Goal: Information Seeking & Learning: Find specific page/section

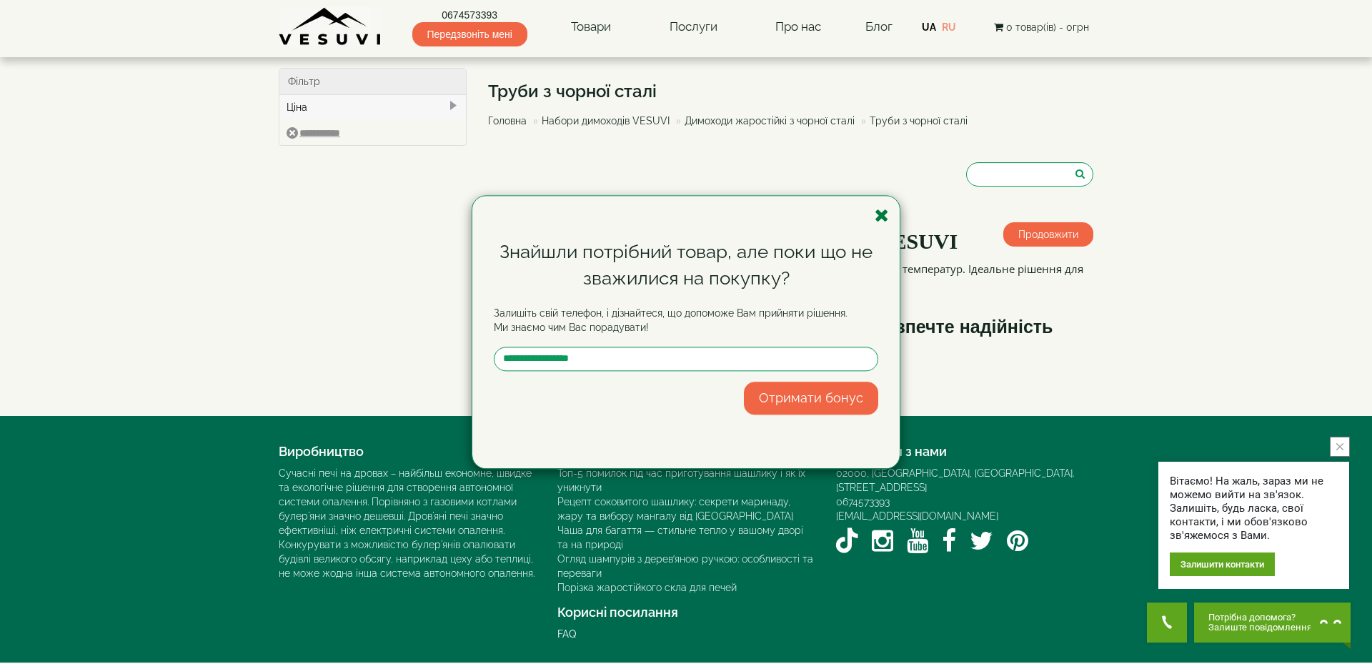
click at [884, 214] on icon "button" at bounding box center [882, 215] width 14 height 18
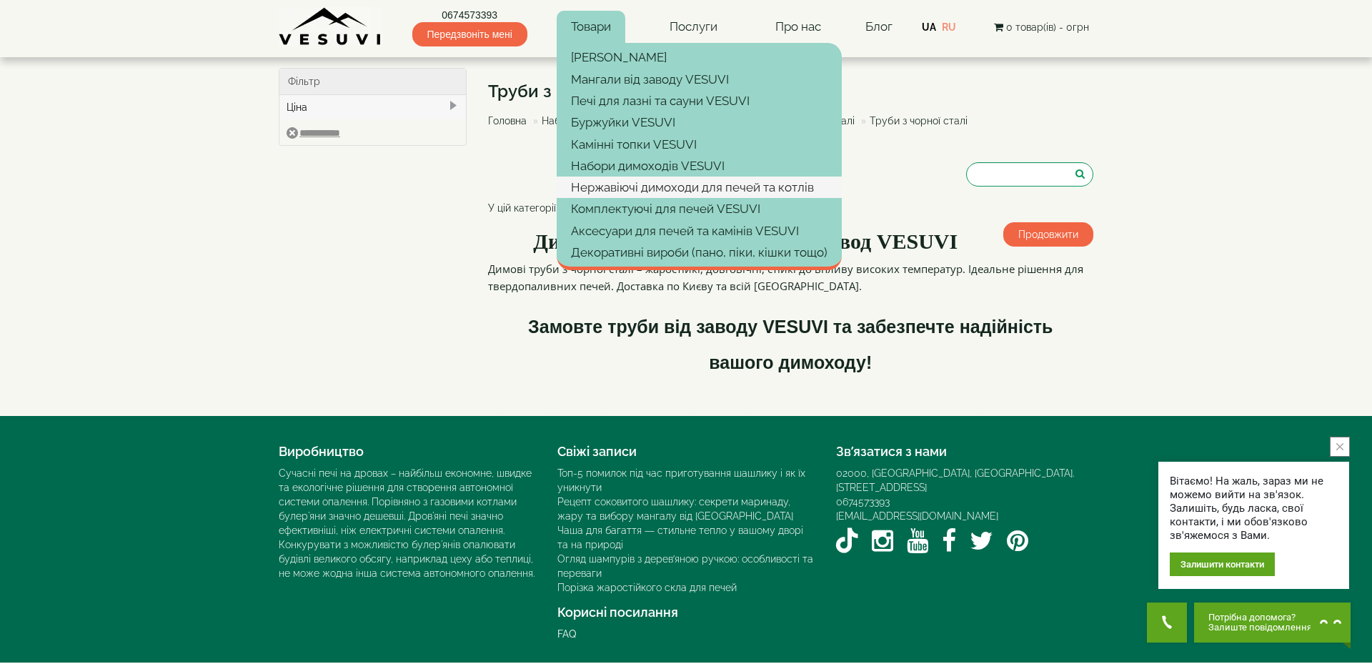
click at [599, 190] on link "Нержавіючі димоходи для печей та котлів" at bounding box center [699, 186] width 285 height 21
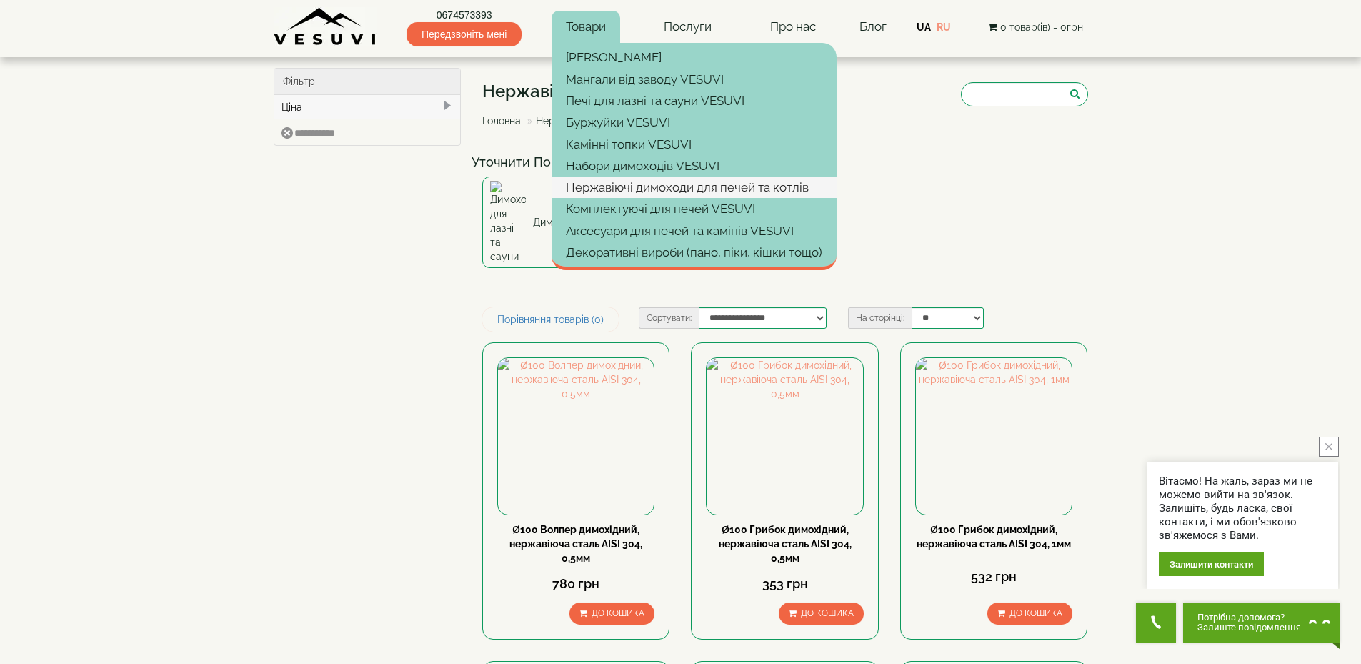
click at [610, 187] on link "Нержавіючі димоходи для печей та котлів" at bounding box center [694, 186] width 285 height 21
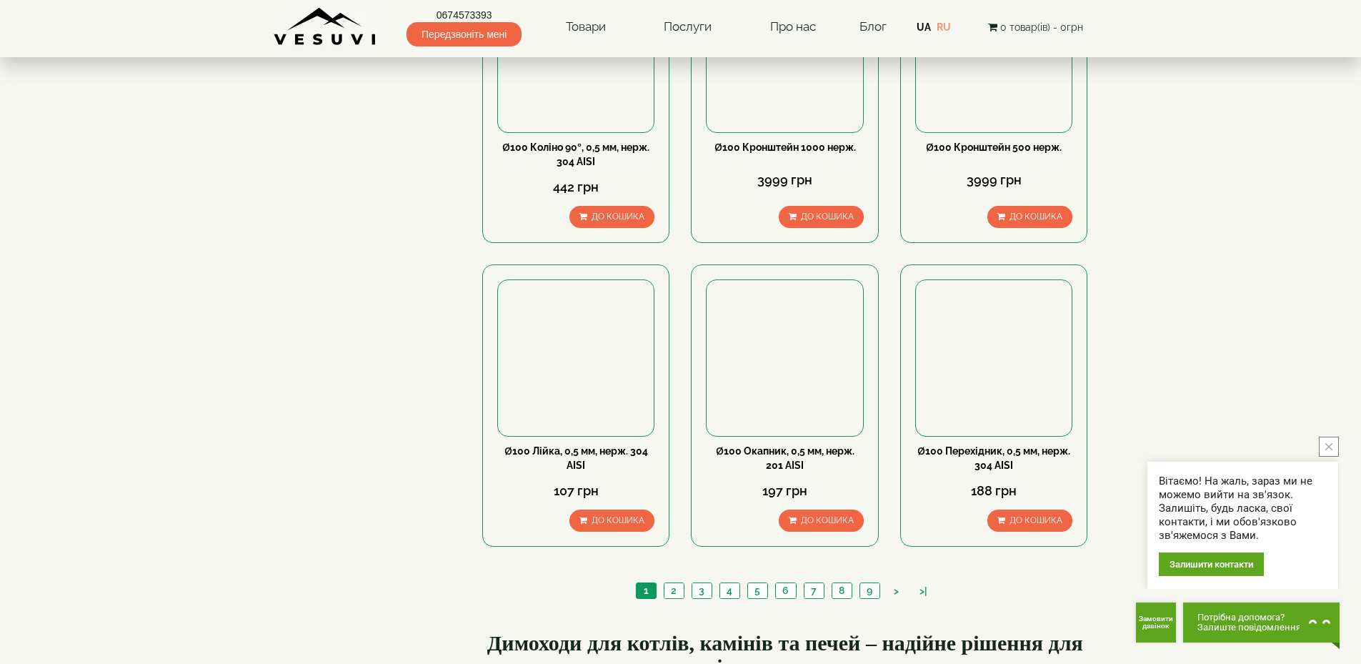
scroll to position [1358, 0]
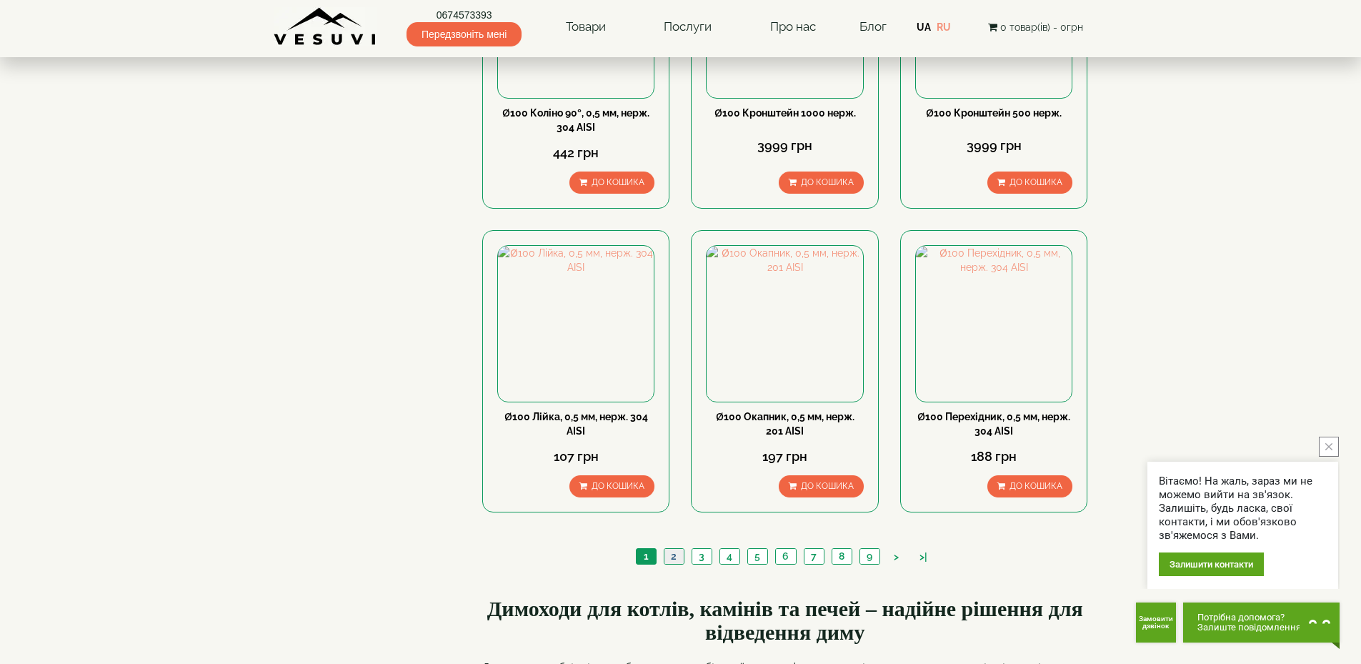
click at [676, 549] on link "2" at bounding box center [674, 556] width 20 height 15
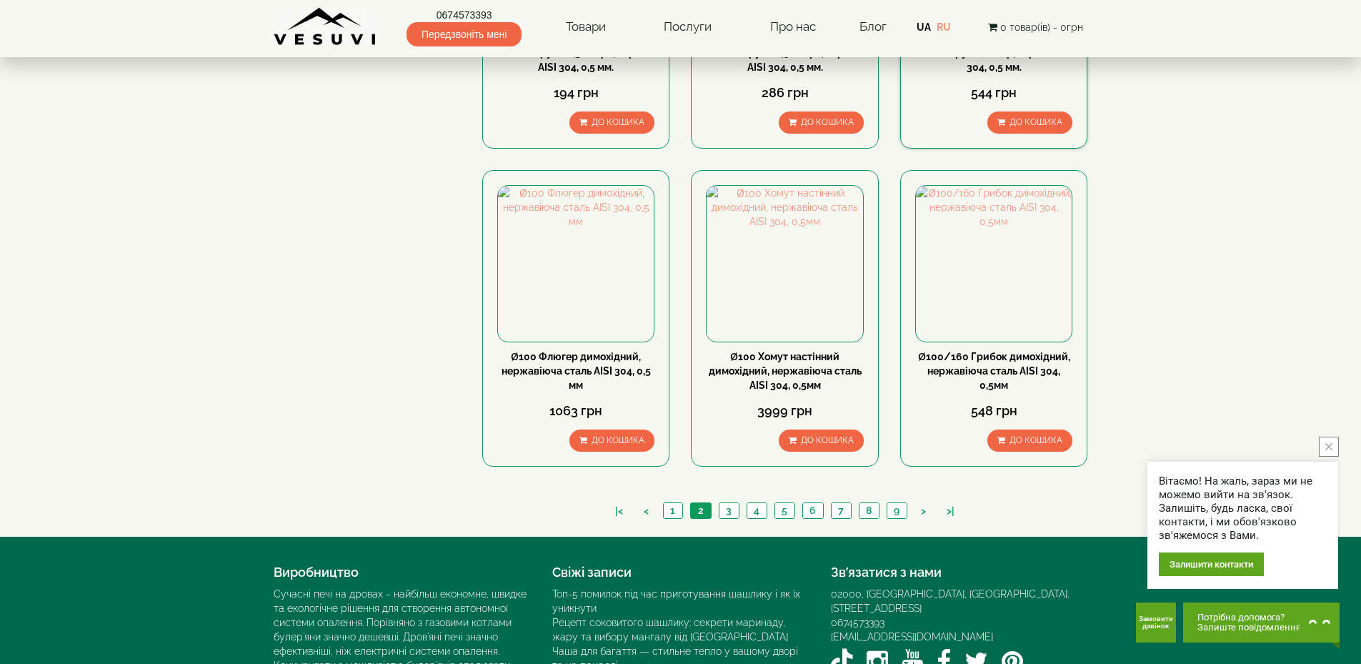
scroll to position [1429, 0]
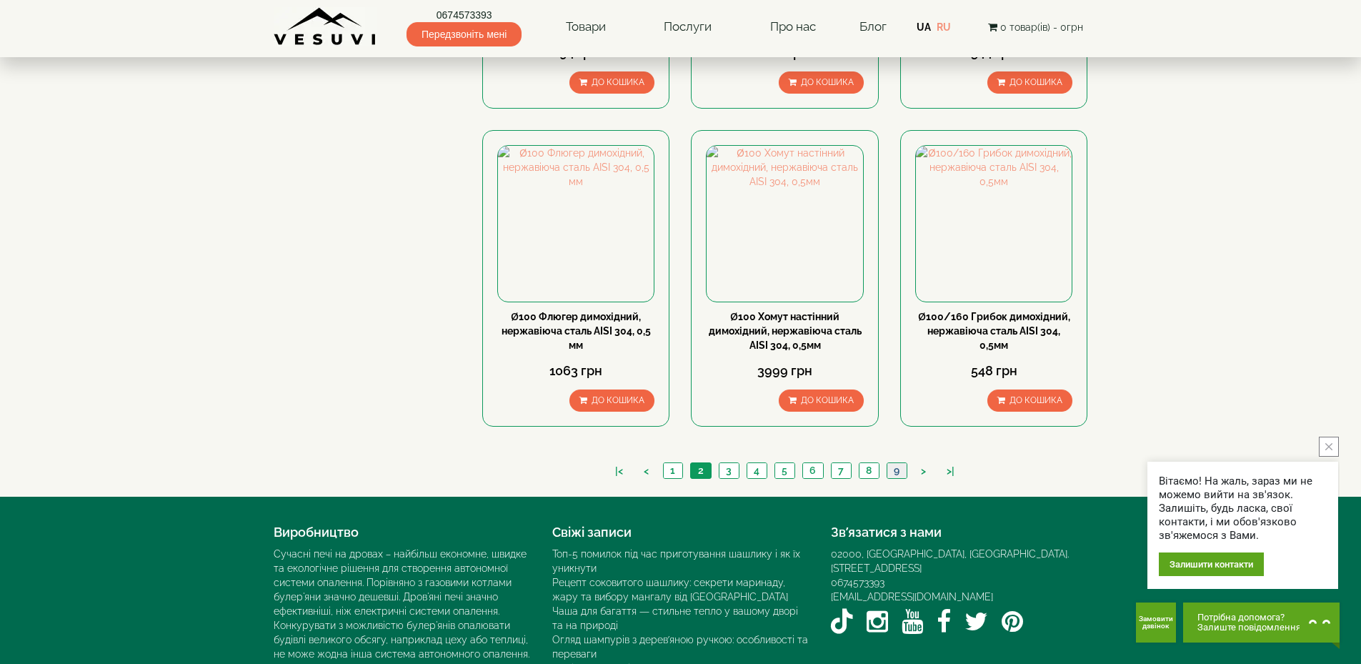
click at [891, 463] on link "9" at bounding box center [897, 470] width 20 height 15
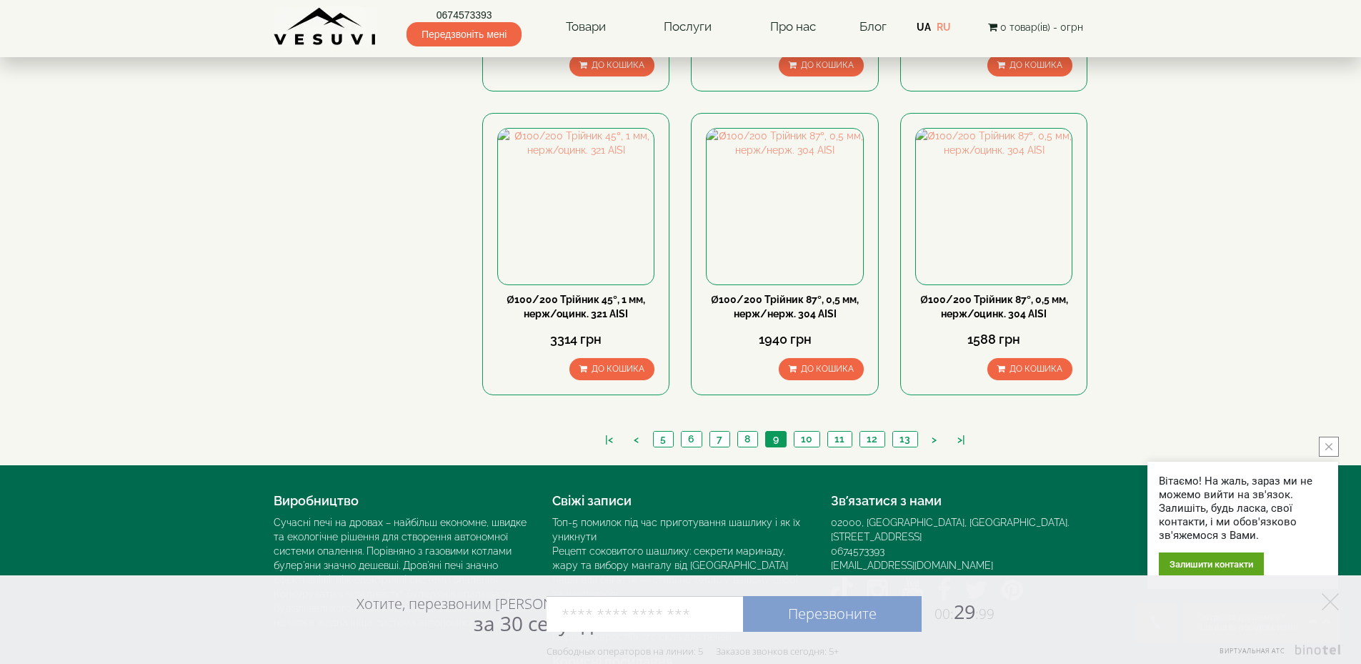
scroll to position [1447, 0]
click at [812, 431] on link "10" at bounding box center [807, 438] width 26 height 15
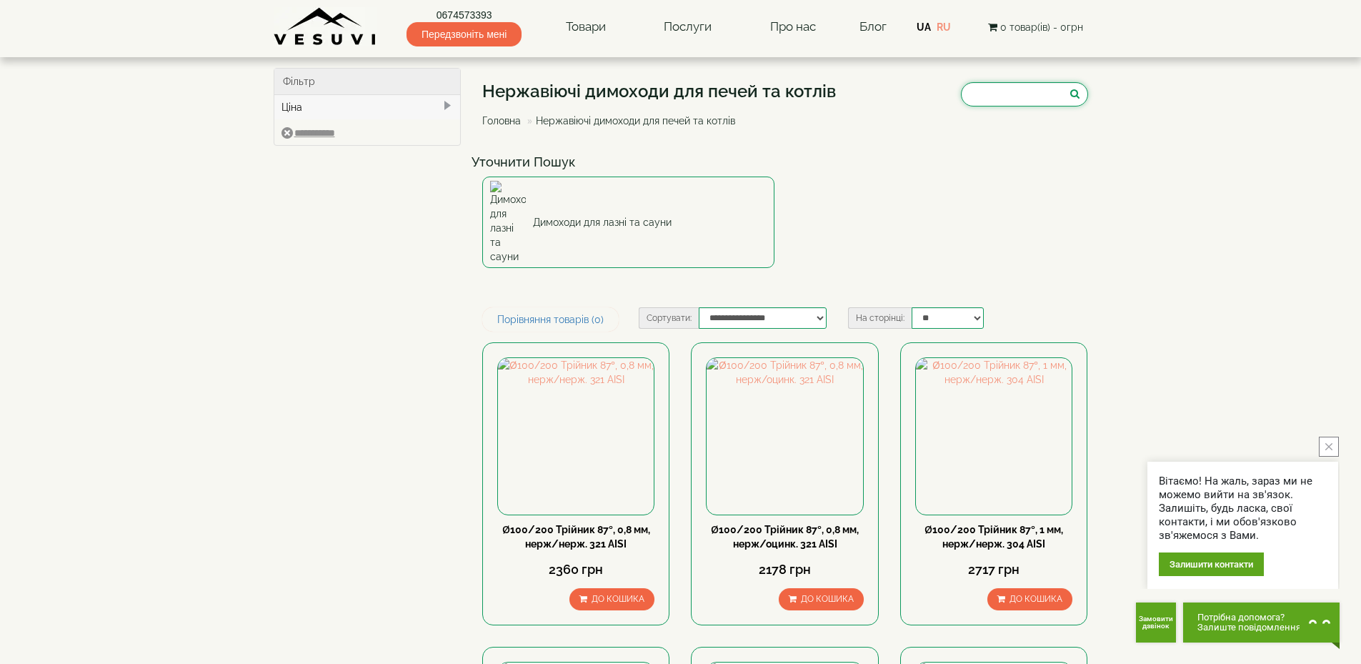
click at [967, 94] on input "search" at bounding box center [1024, 94] width 127 height 24
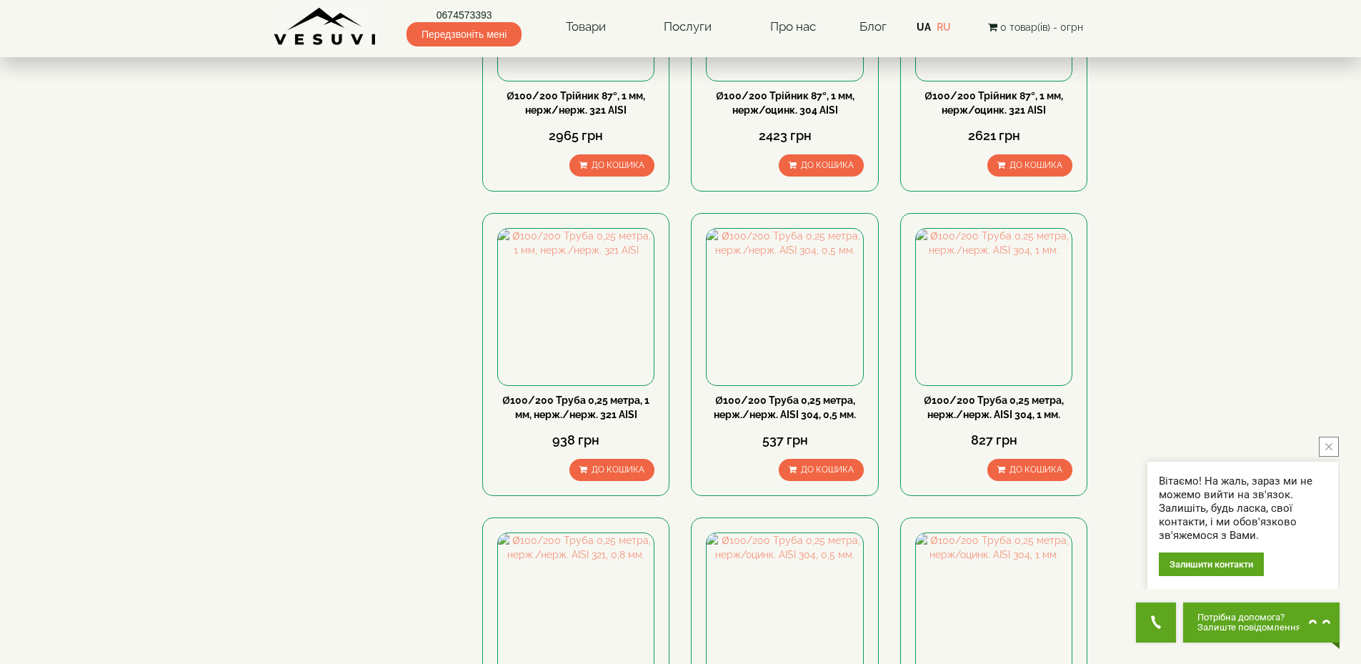
scroll to position [857, 0]
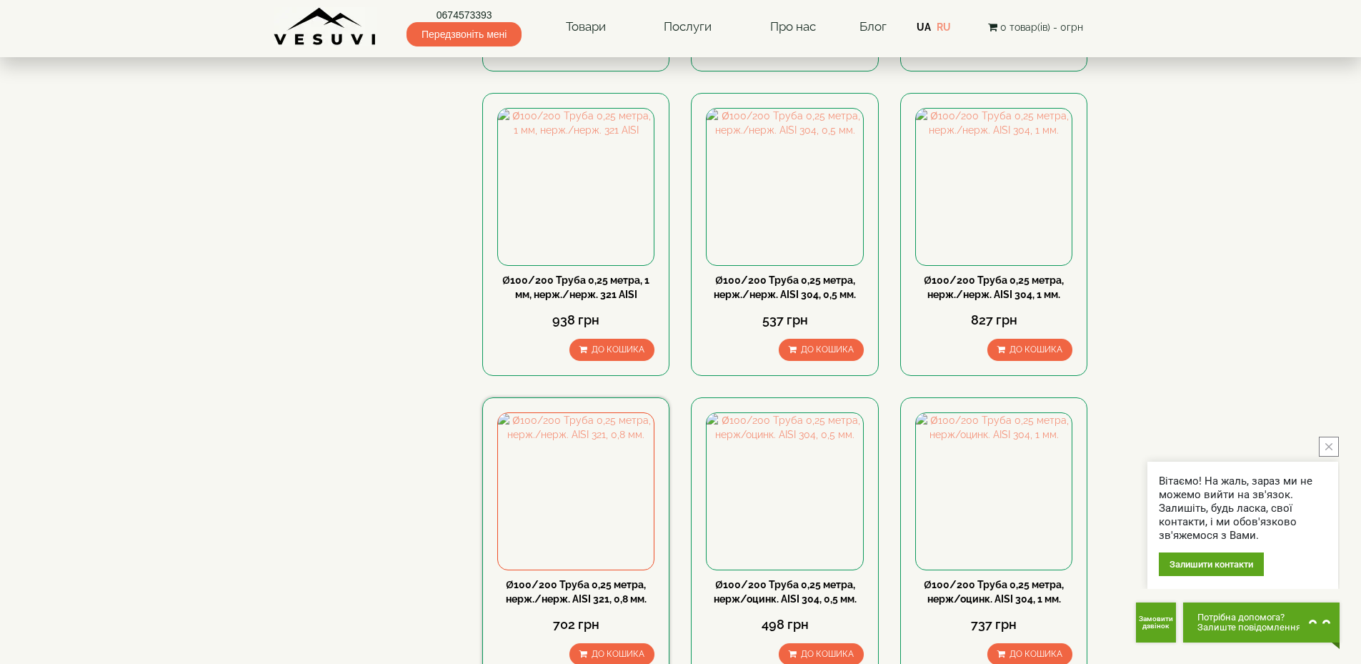
click at [584, 579] on link "Ø100/200 Труба 0,25 метра, нерж./нерж. АISI 321, 0,8 мм." at bounding box center [576, 592] width 141 height 26
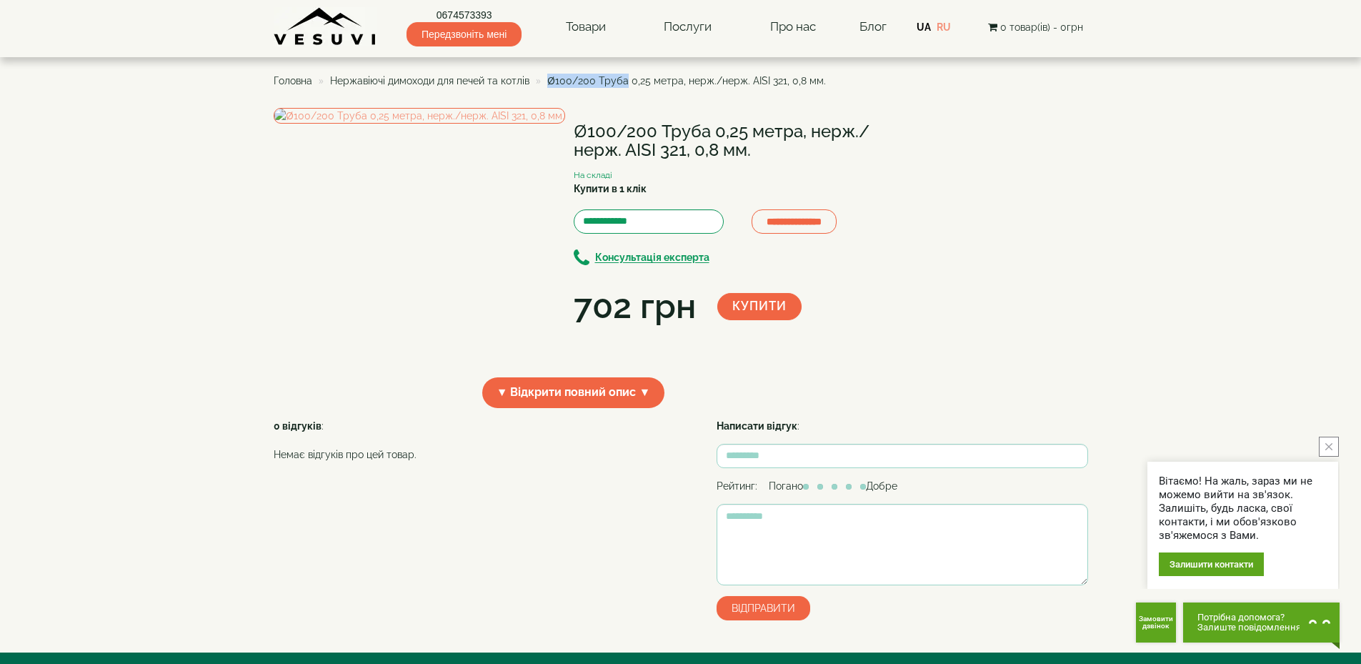
drag, startPoint x: 626, startPoint y: 79, endPoint x: 549, endPoint y: 83, distance: 77.3
click at [549, 83] on span "Ø100/200 Труба 0,25 метра, нерж./нерж. АISI 321, 0,8 мм." at bounding box center [686, 80] width 279 height 11
copy span "Ø100/200 Труба"
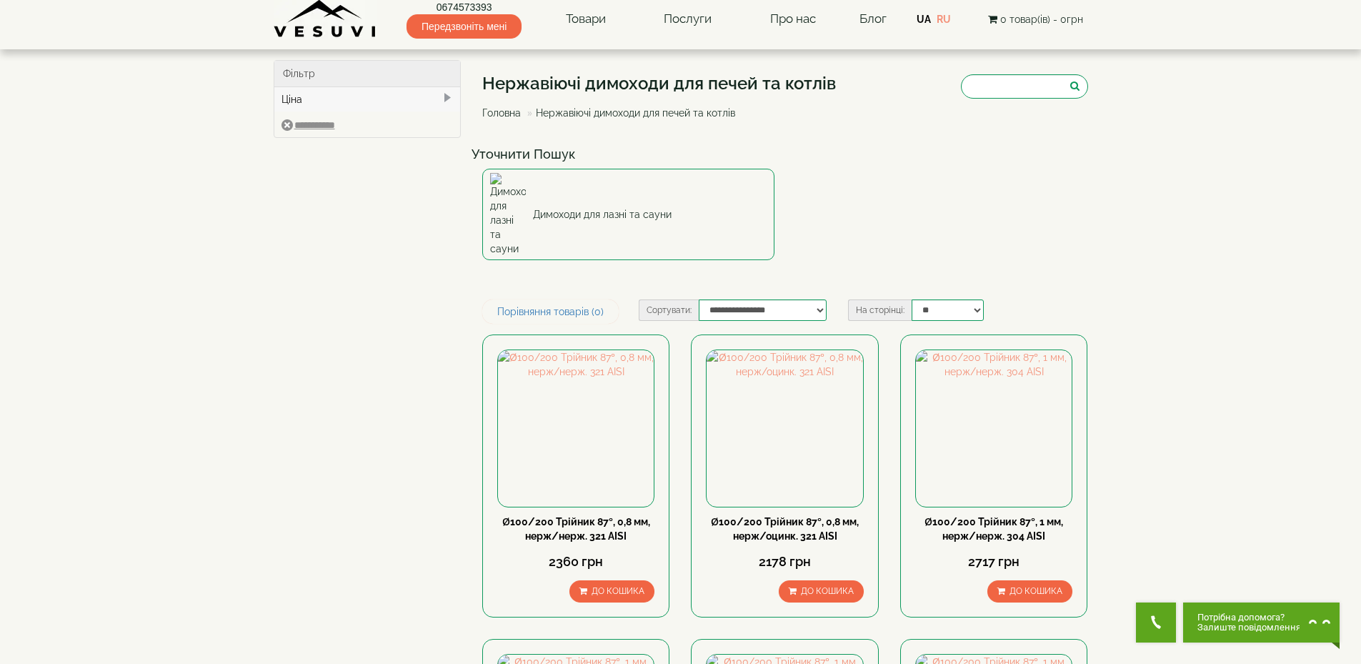
scroll to position [1, 0]
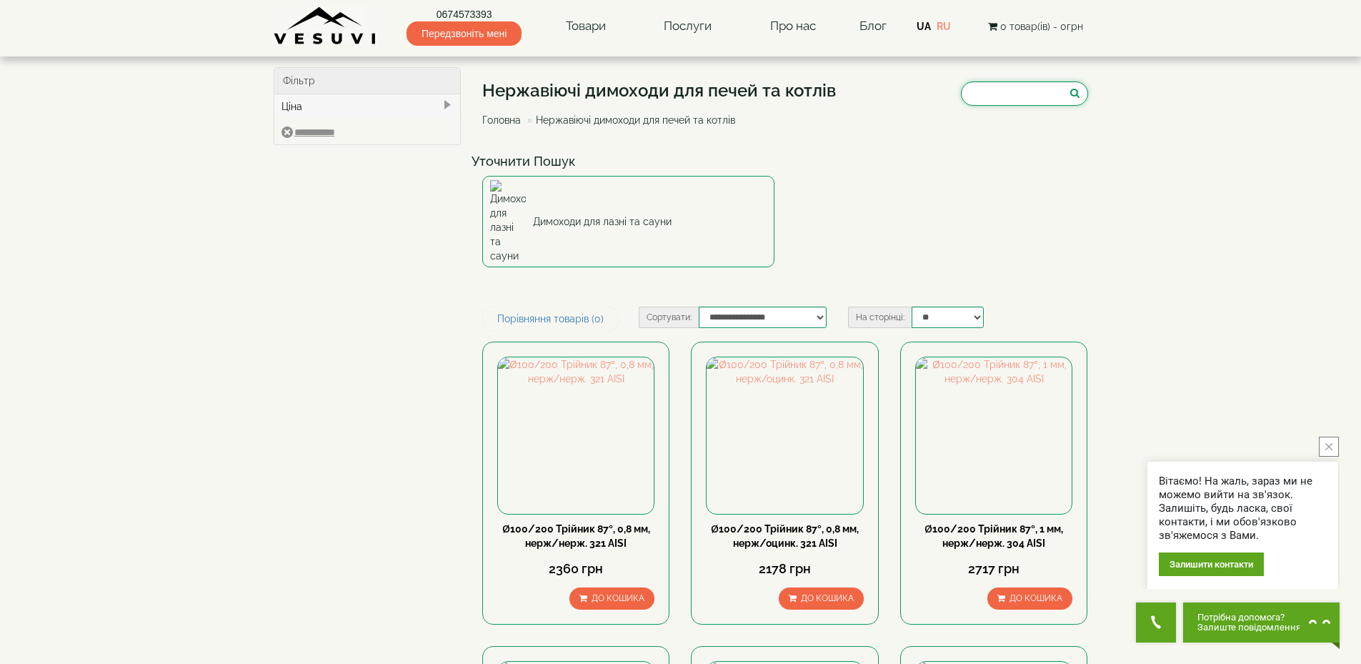
click at [964, 92] on input "search" at bounding box center [1024, 93] width 127 height 24
paste input "**********"
click at [970, 91] on input "**********" at bounding box center [1024, 93] width 127 height 24
type input "**********"
click at [1074, 94] on icon "submit" at bounding box center [1074, 93] width 9 height 10
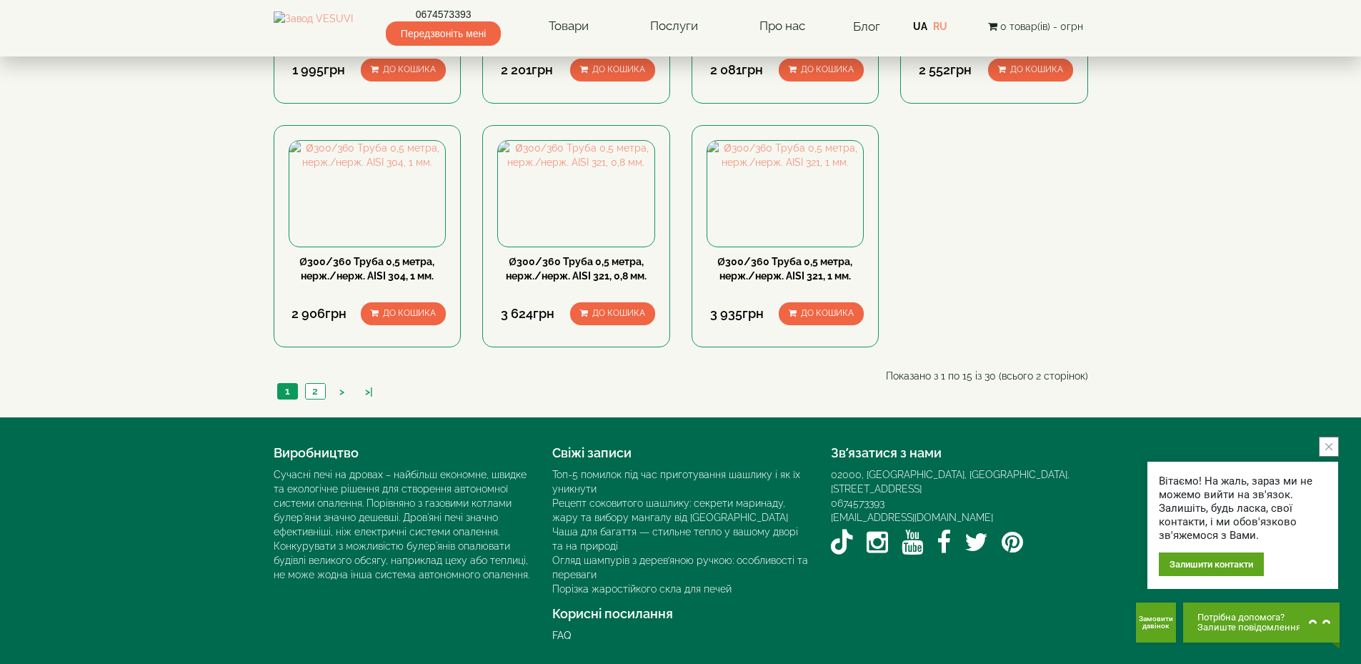
scroll to position [1113, 0]
click at [310, 392] on link "2" at bounding box center [315, 391] width 20 height 15
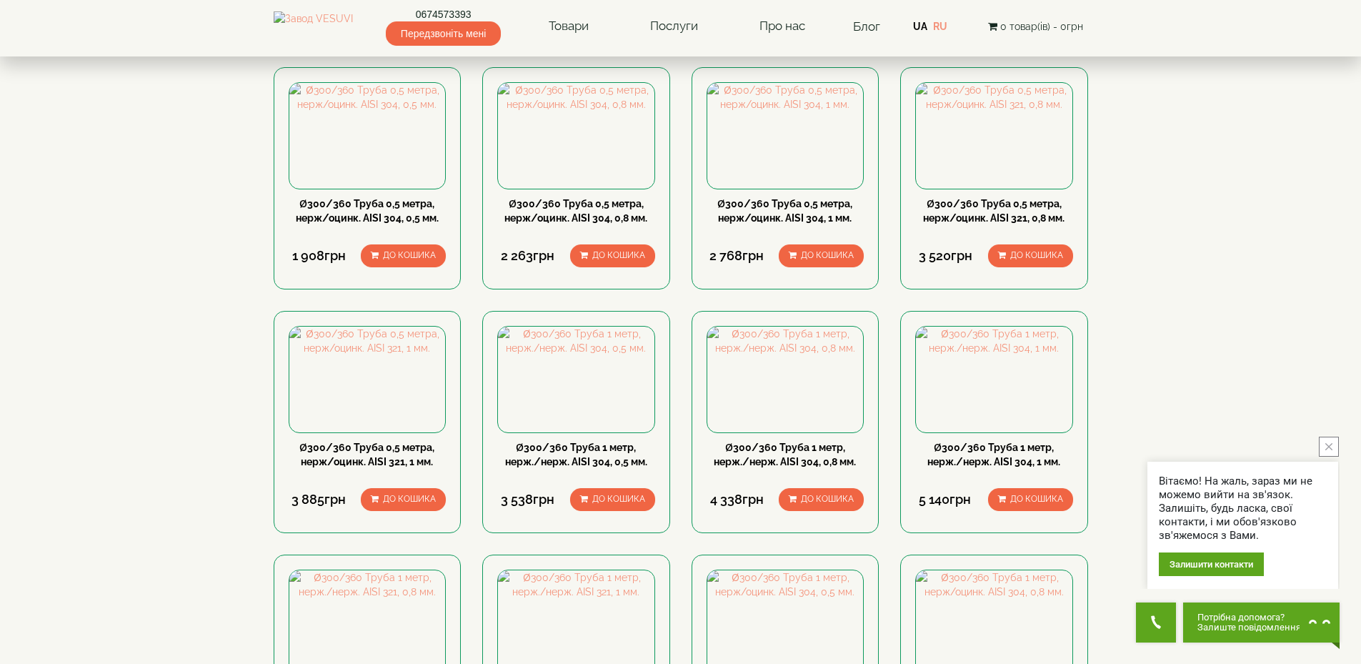
scroll to position [572, 0]
